Goal: Task Accomplishment & Management: Manage account settings

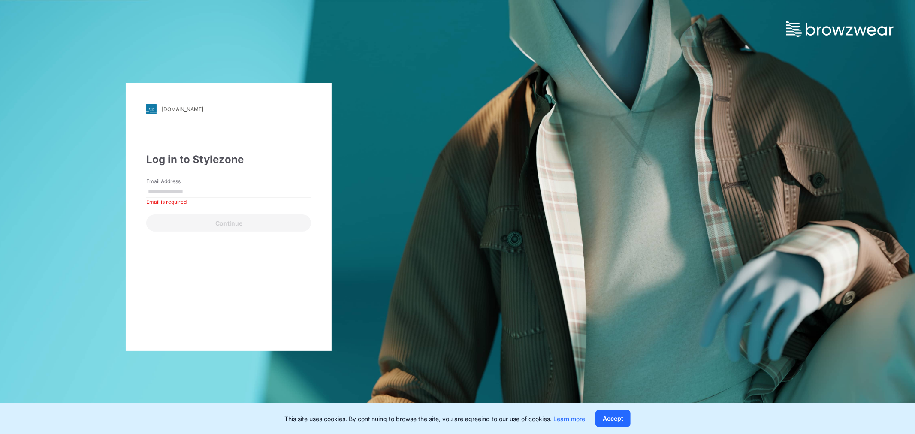
click at [260, 187] on input "Email Address" at bounding box center [228, 191] width 165 height 13
type input "**********"
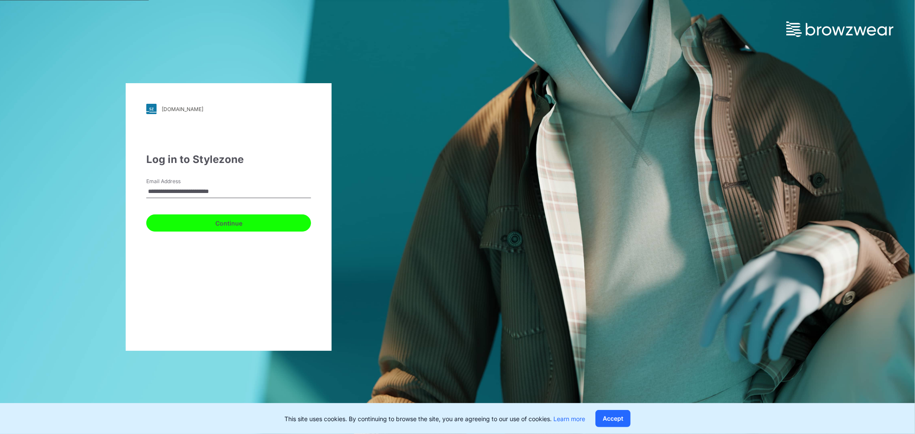
click at [223, 227] on button "Continue" at bounding box center [228, 222] width 165 height 17
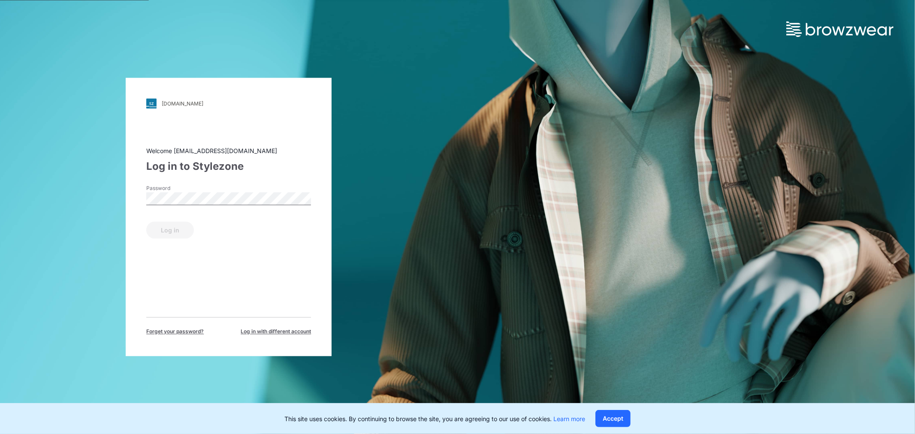
click at [187, 189] on label "Password" at bounding box center [176, 189] width 60 height 8
click at [162, 226] on button "Log in" at bounding box center [170, 230] width 48 height 17
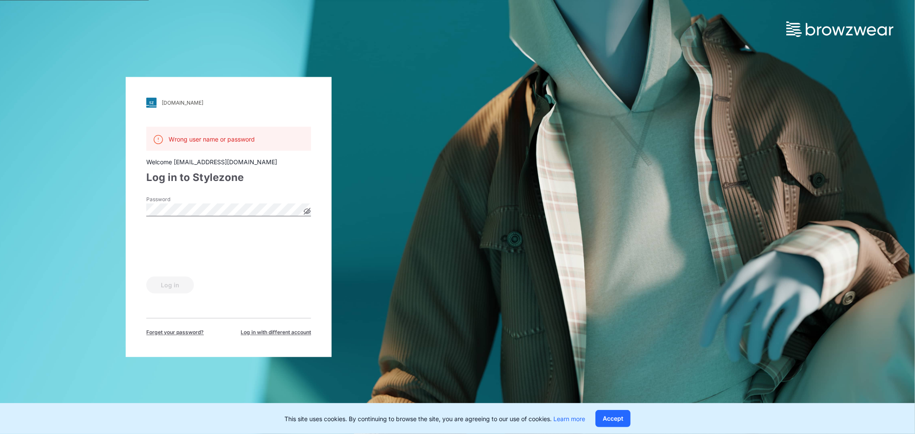
click at [315, 207] on div "[DOMAIN_NAME] Loading... Wrong user name or password Welcome [EMAIL_ADDRESS][DO…" at bounding box center [229, 217] width 206 height 280
click at [309, 208] on icon at bounding box center [307, 211] width 7 height 7
click at [172, 290] on button "Log in" at bounding box center [170, 285] width 48 height 17
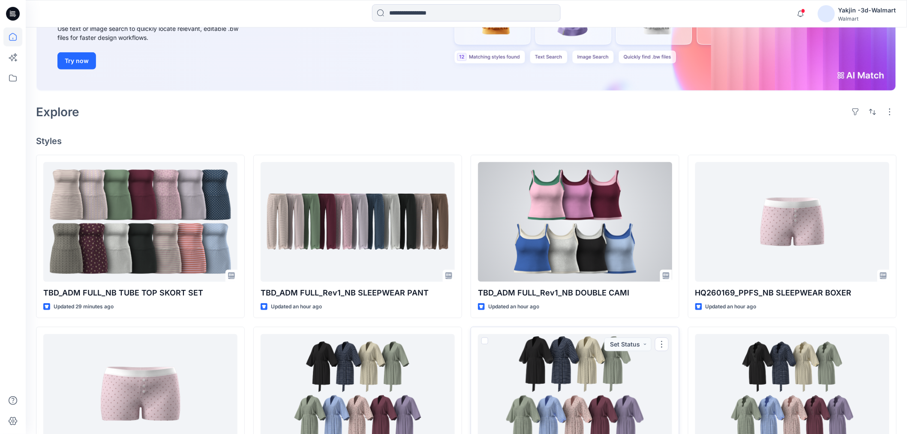
scroll to position [95, 0]
